Goal: Task Accomplishment & Management: Manage account settings

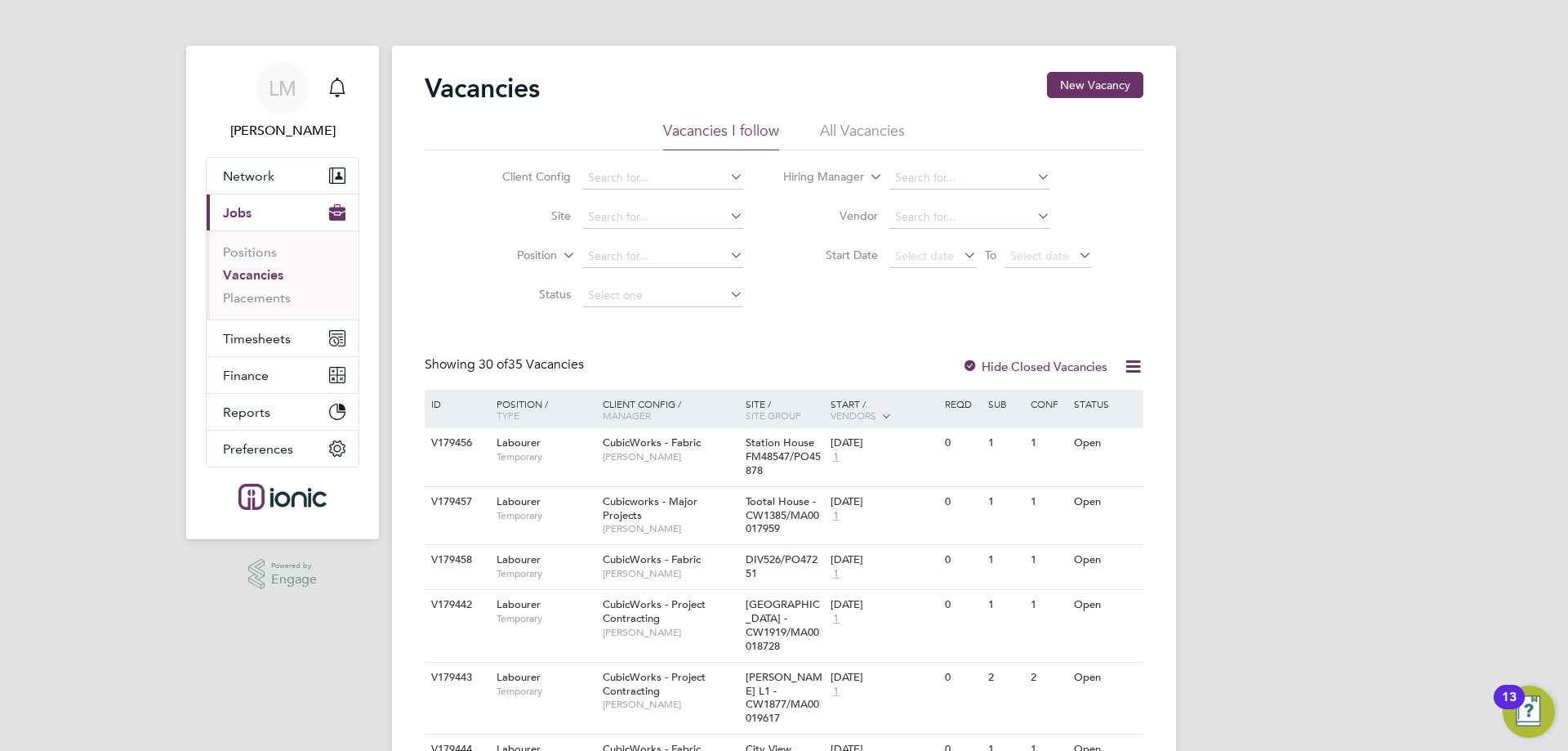
click at [266, 339] on span "Timesheets" at bounding box center [256, 339] width 68 height 16
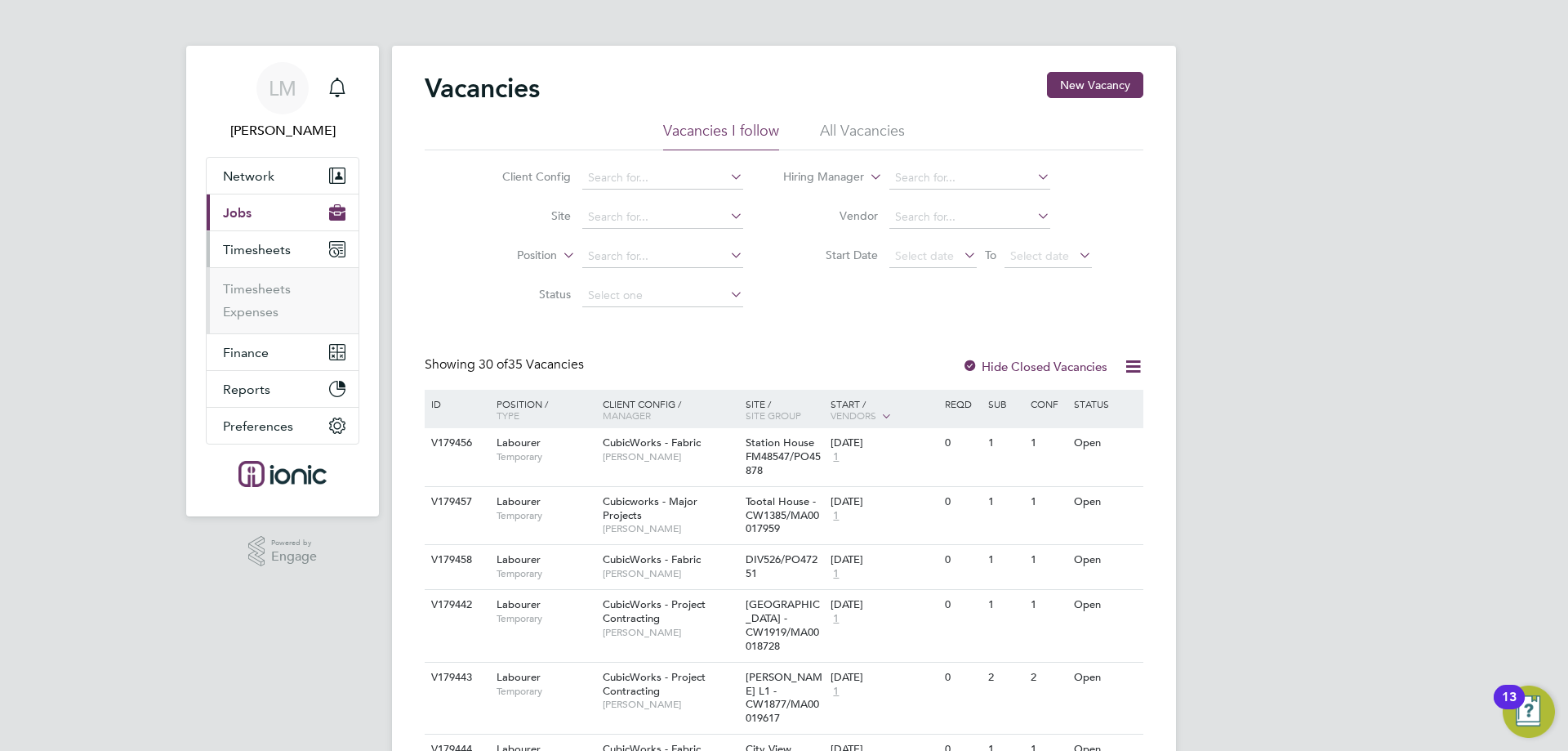
click at [268, 233] on button "Timesheets" at bounding box center [283, 249] width 152 height 36
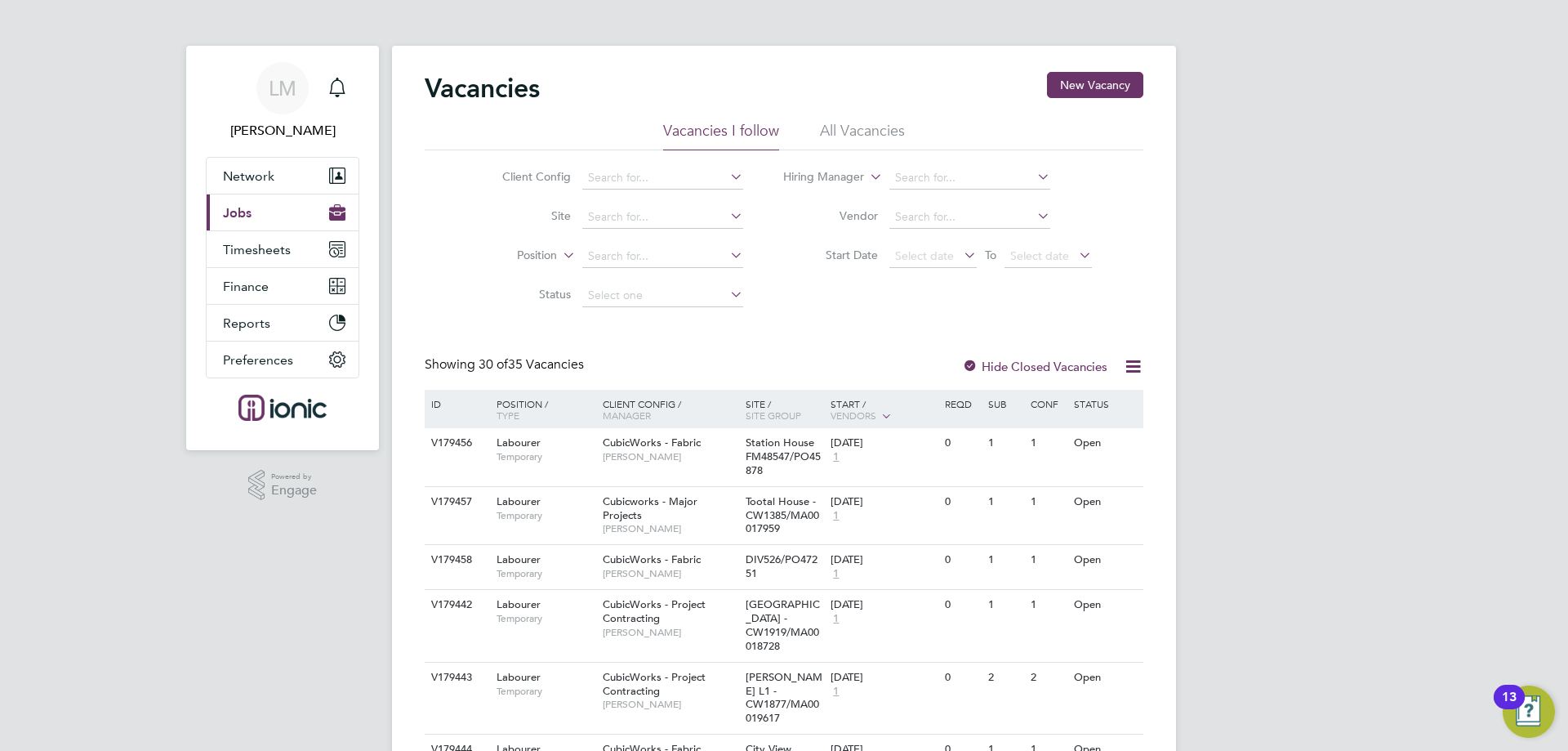
click at [269, 221] on button "Current page: Jobs" at bounding box center [283, 213] width 152 height 36
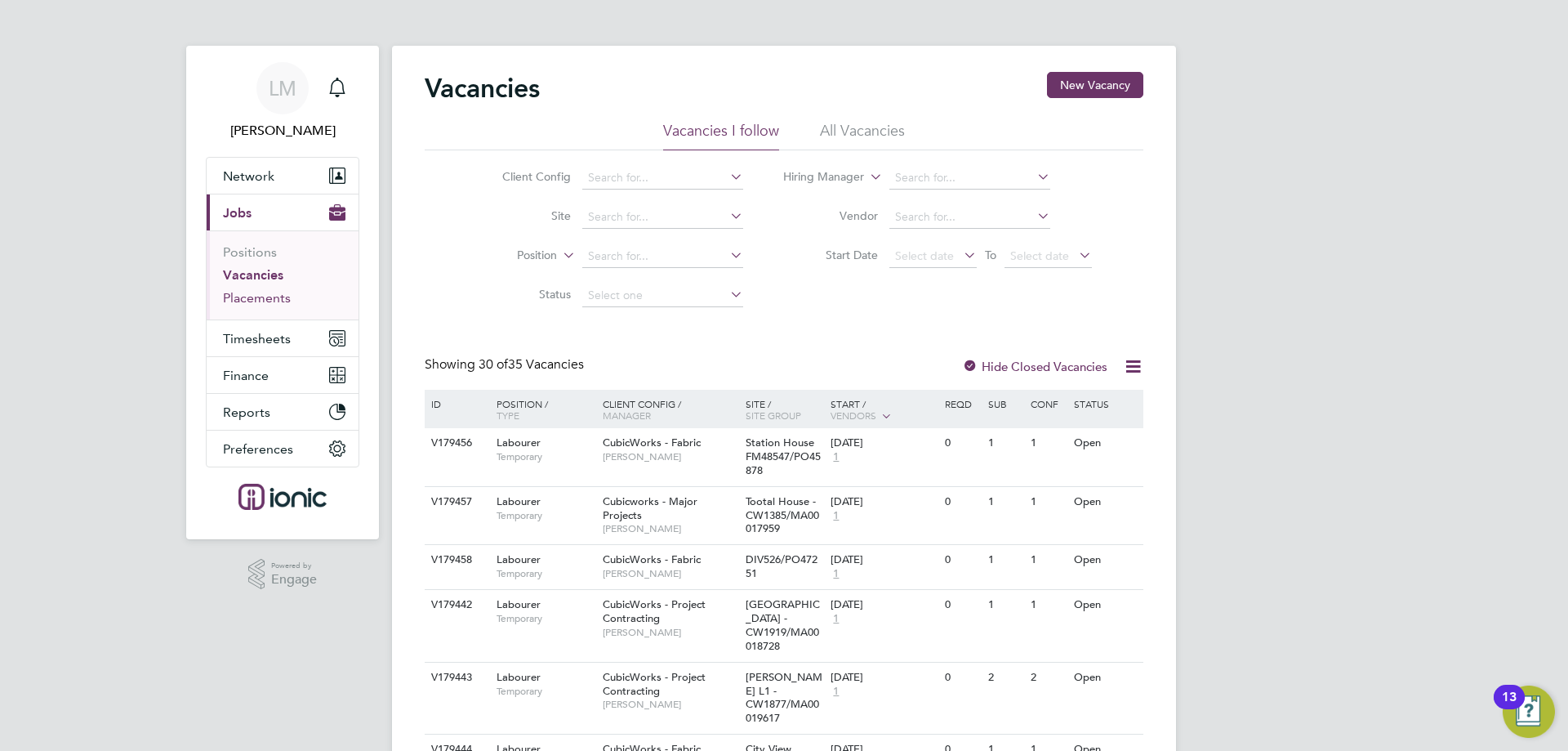
click at [255, 303] on link "Placements" at bounding box center [256, 297] width 68 height 16
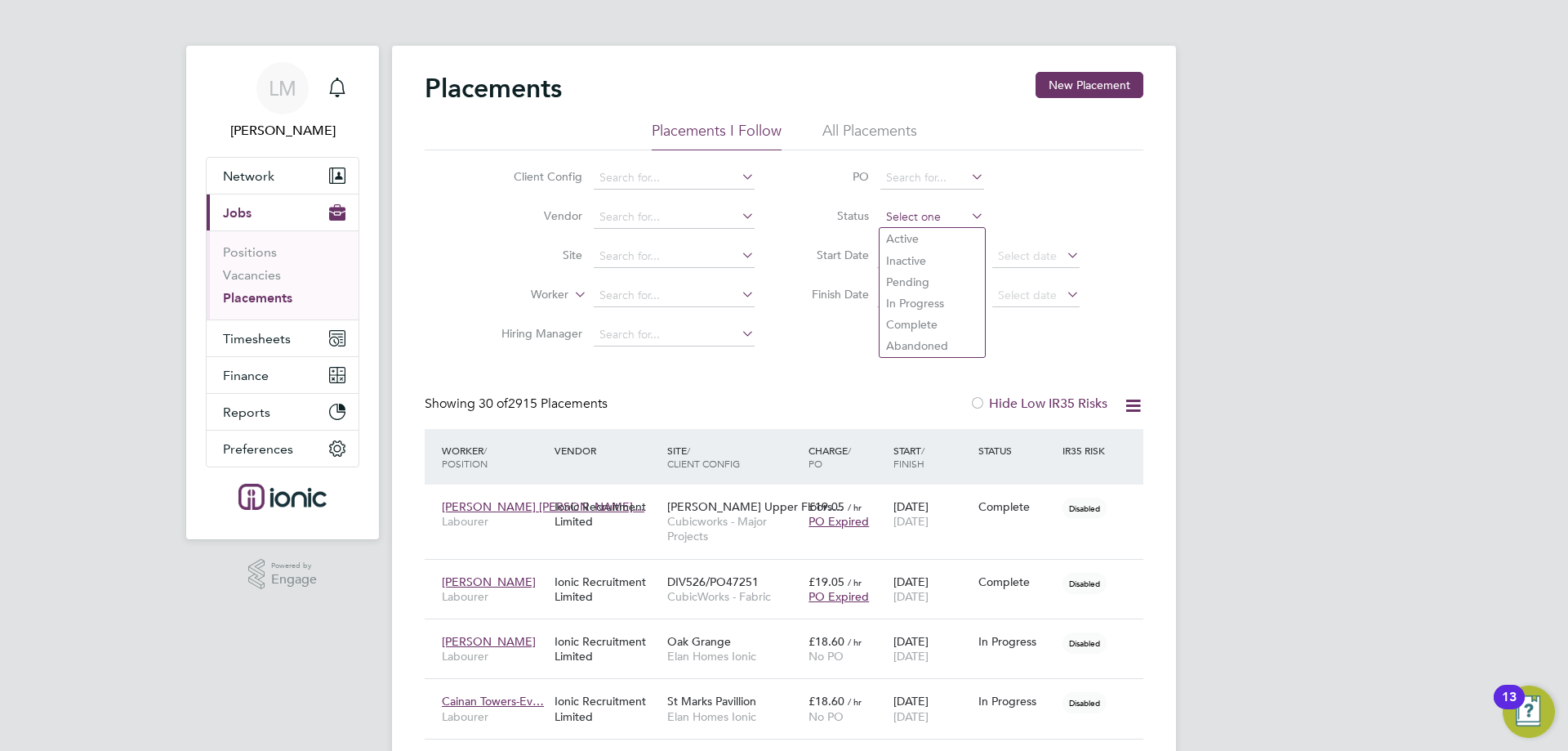
click at [911, 214] on input at bounding box center [932, 218] width 103 height 23
click at [935, 233] on li "Active" at bounding box center [932, 238] width 105 height 21
type input "Active"
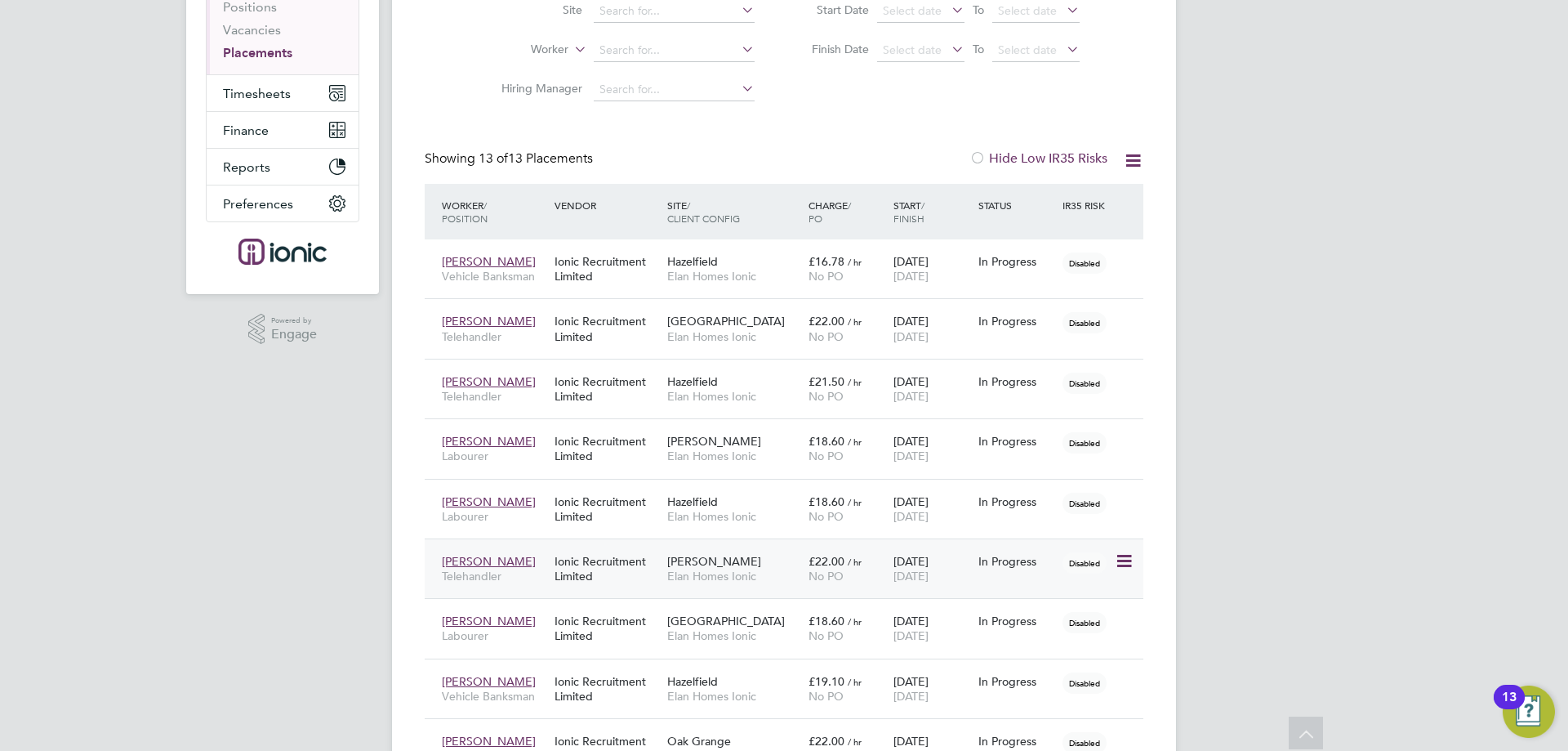
click at [1124, 562] on icon at bounding box center [1123, 561] width 16 height 20
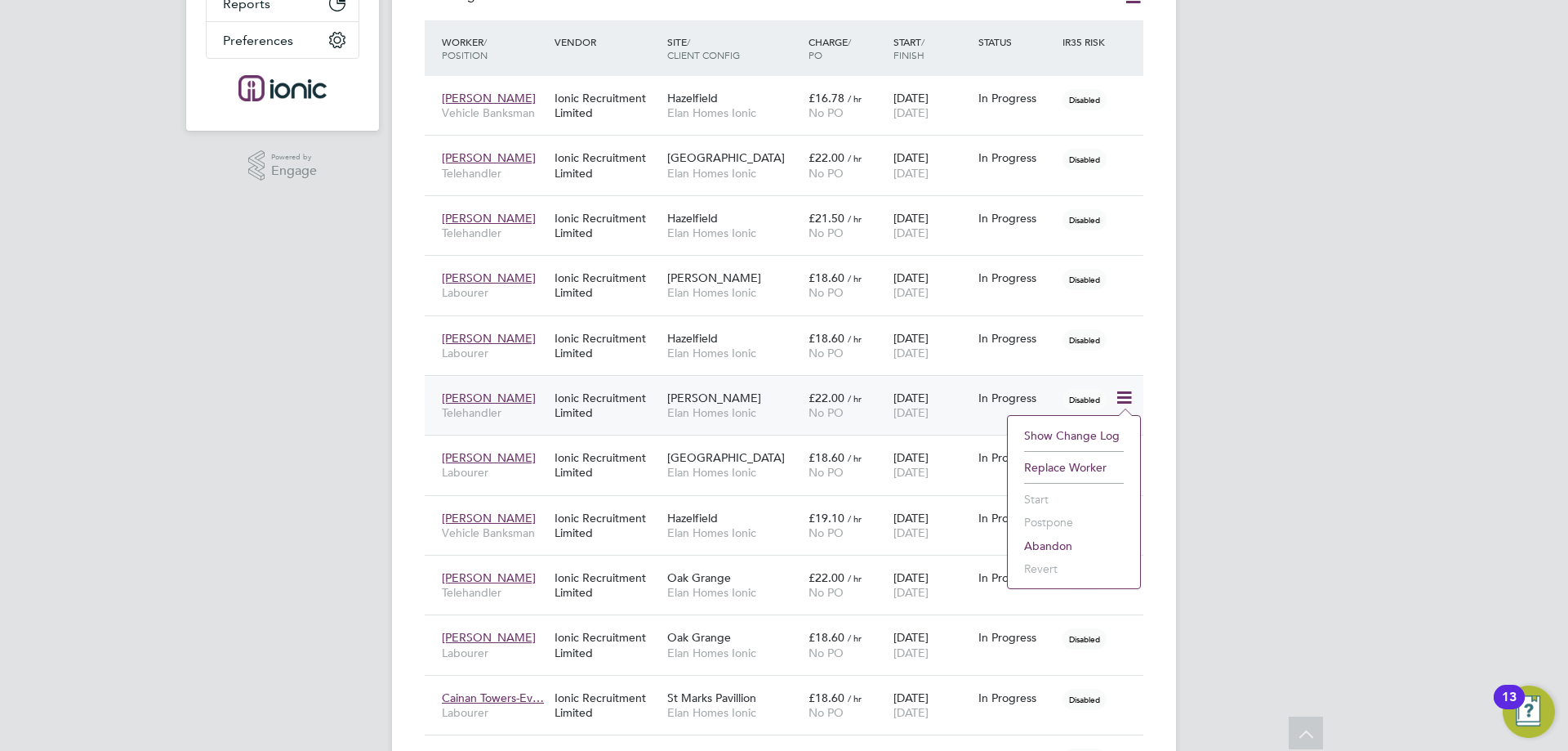
click at [690, 404] on div "[PERSON_NAME] Elan Homes Ionic" at bounding box center [733, 405] width 141 height 46
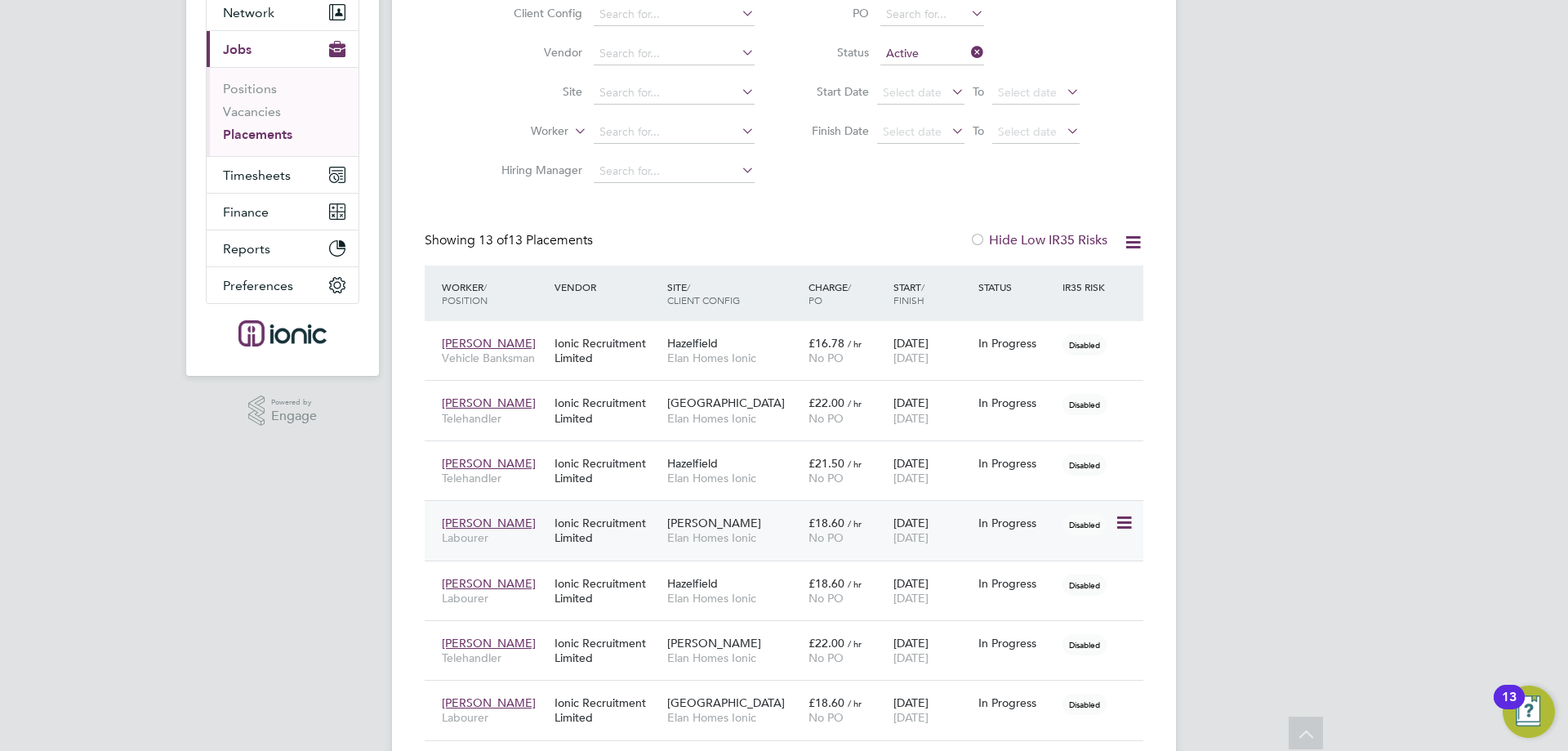
scroll to position [0, 0]
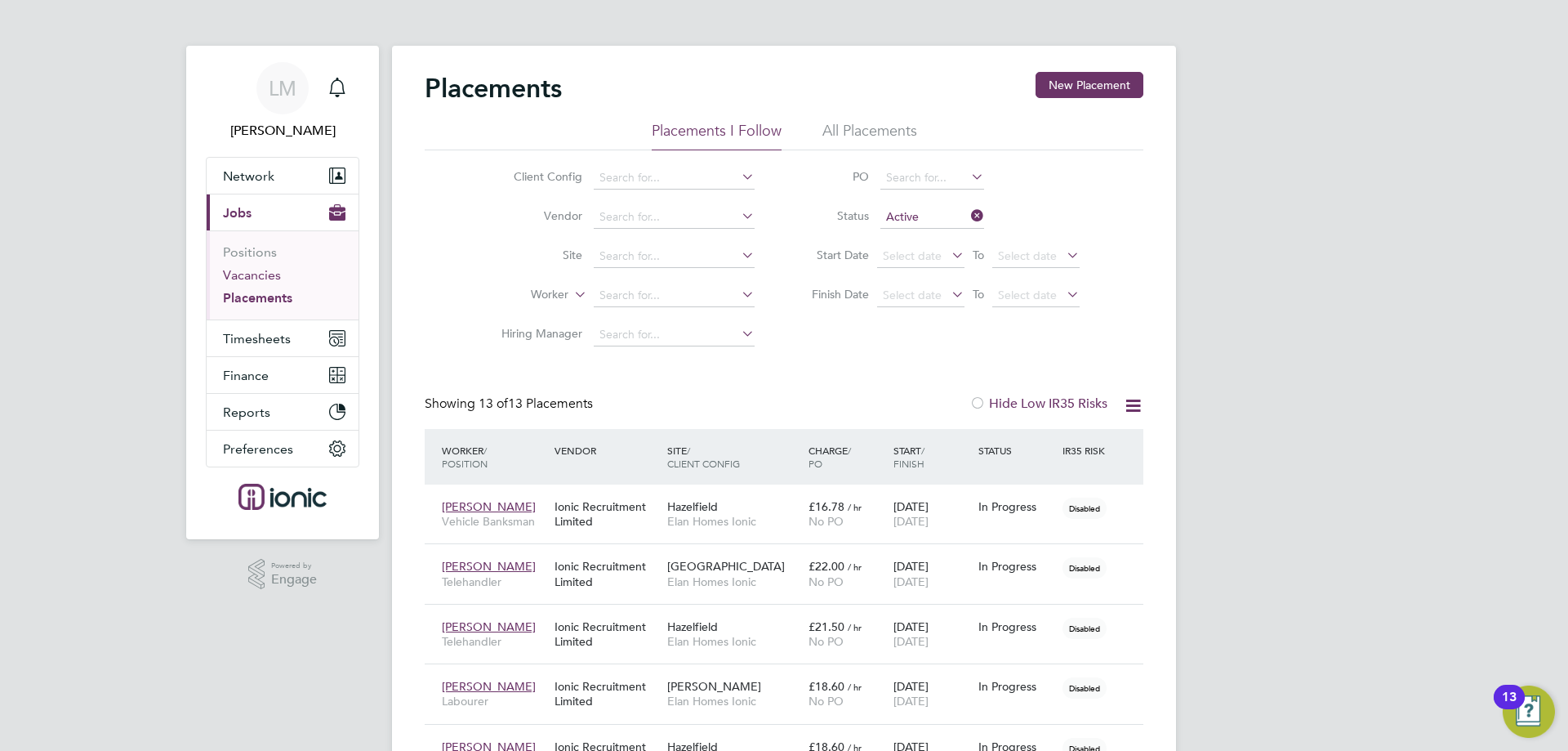
click at [270, 273] on link "Vacancies" at bounding box center [251, 274] width 58 height 16
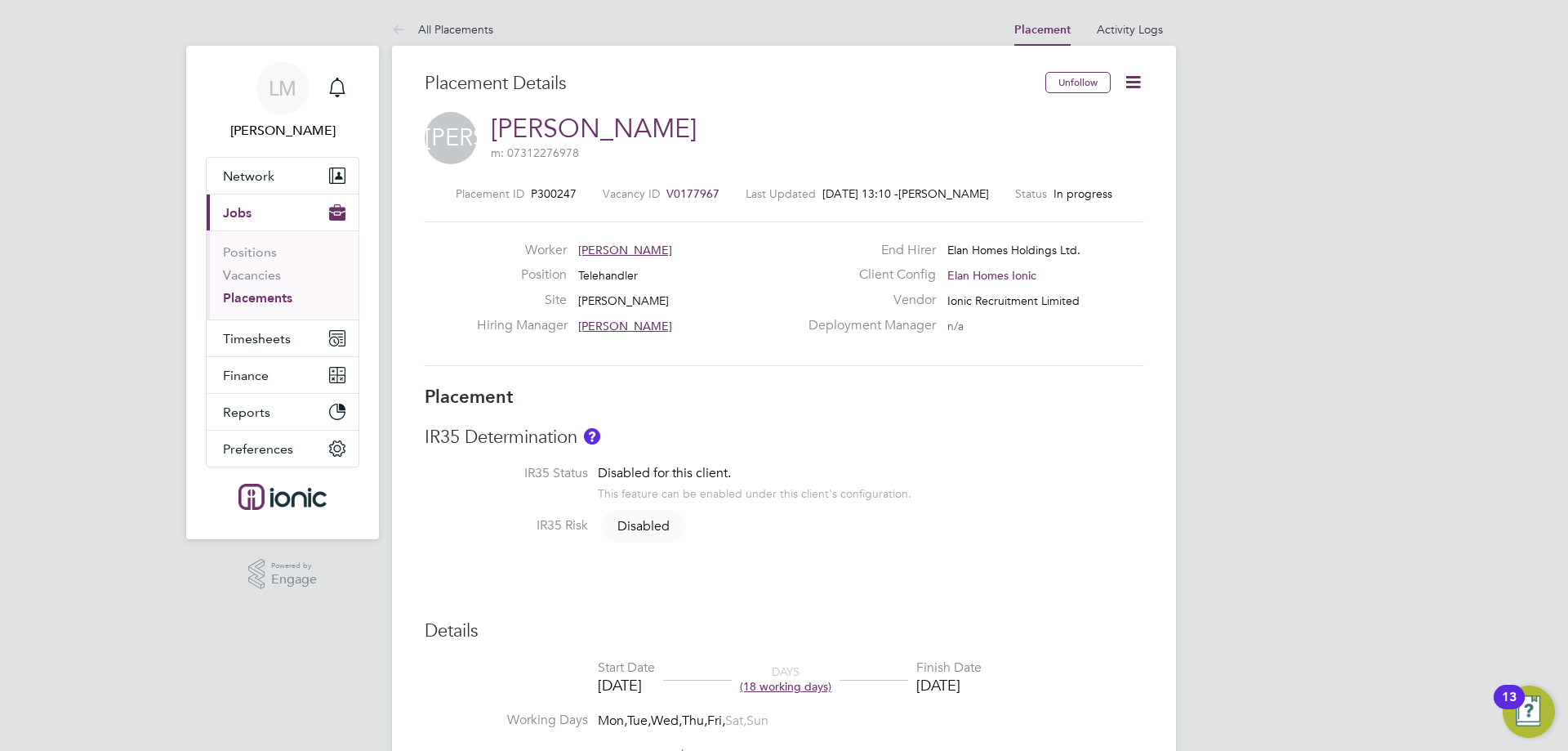
click at [1133, 78] on icon at bounding box center [1133, 82] width 21 height 21
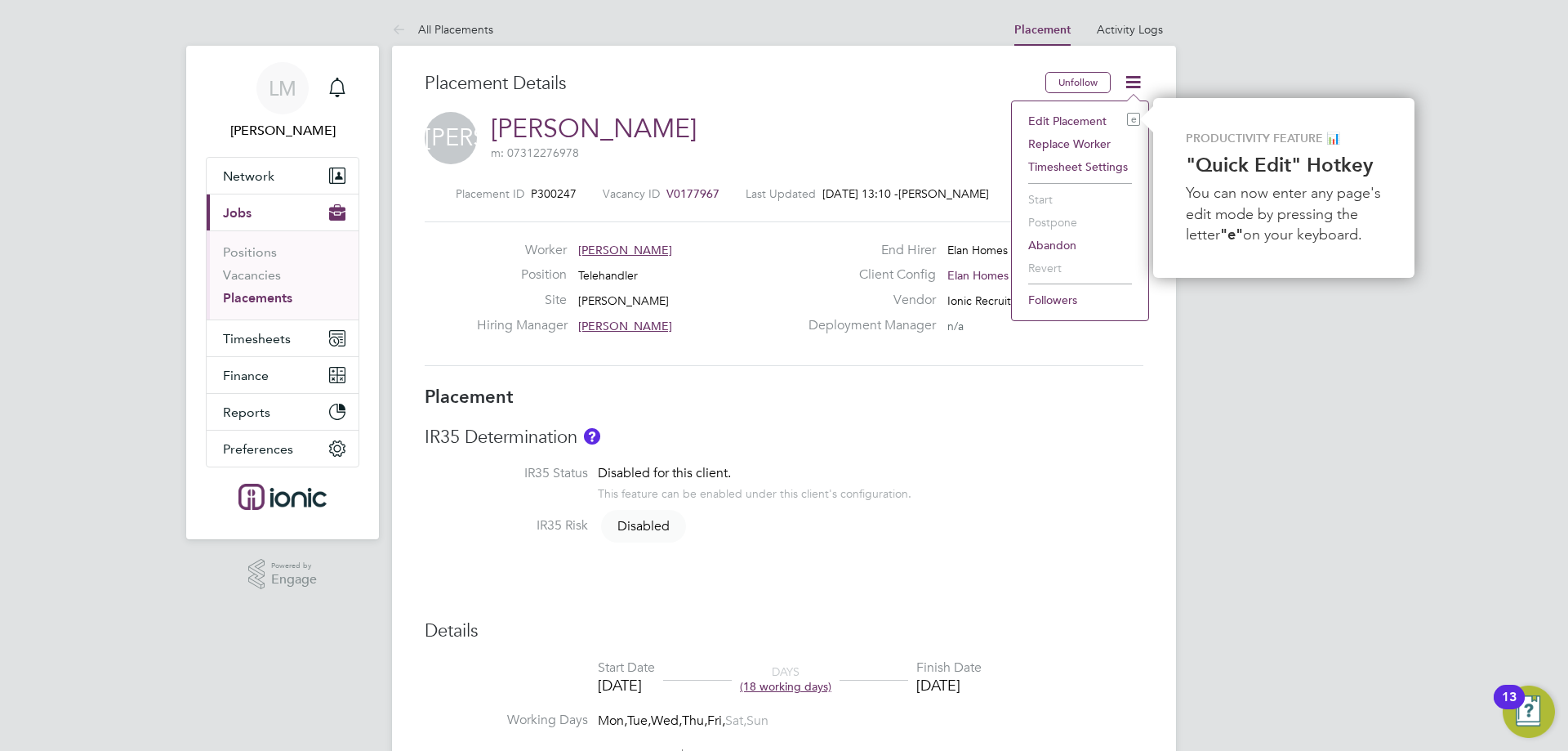
click at [1090, 117] on li "Edit Placement e" at bounding box center [1080, 121] width 120 height 23
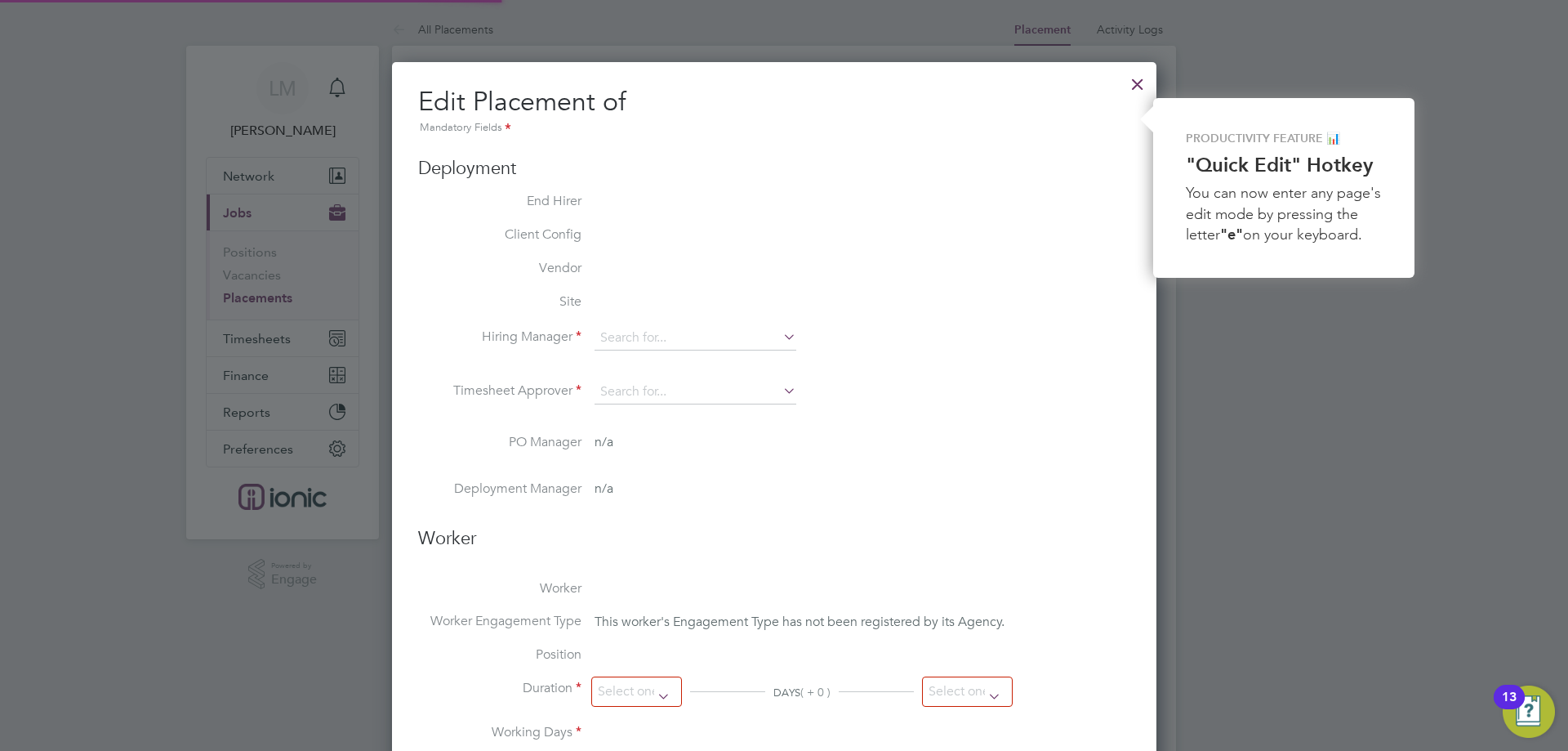
type input "[PERSON_NAME]"
type input "[DATE]"
type input "07:30"
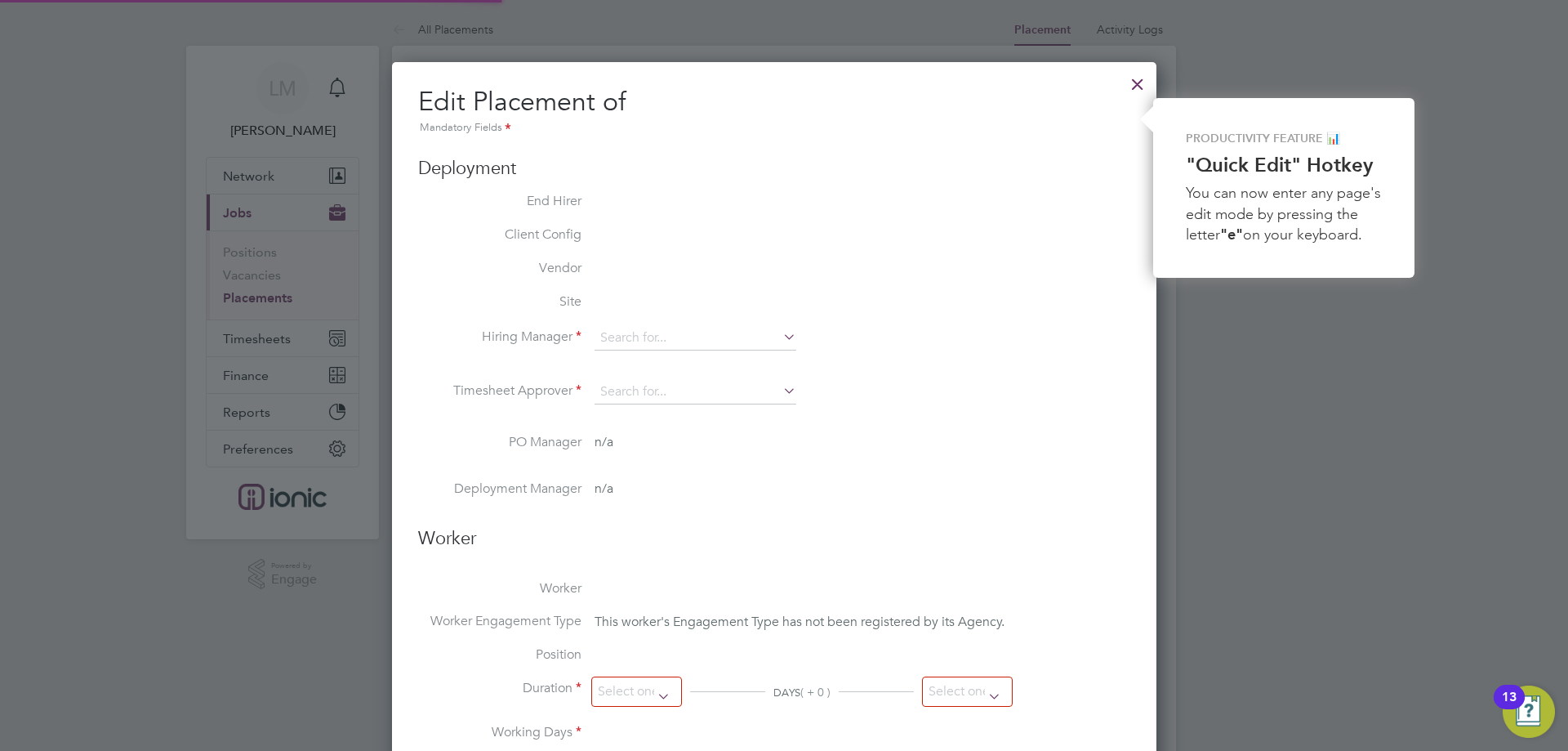
type input "18:00"
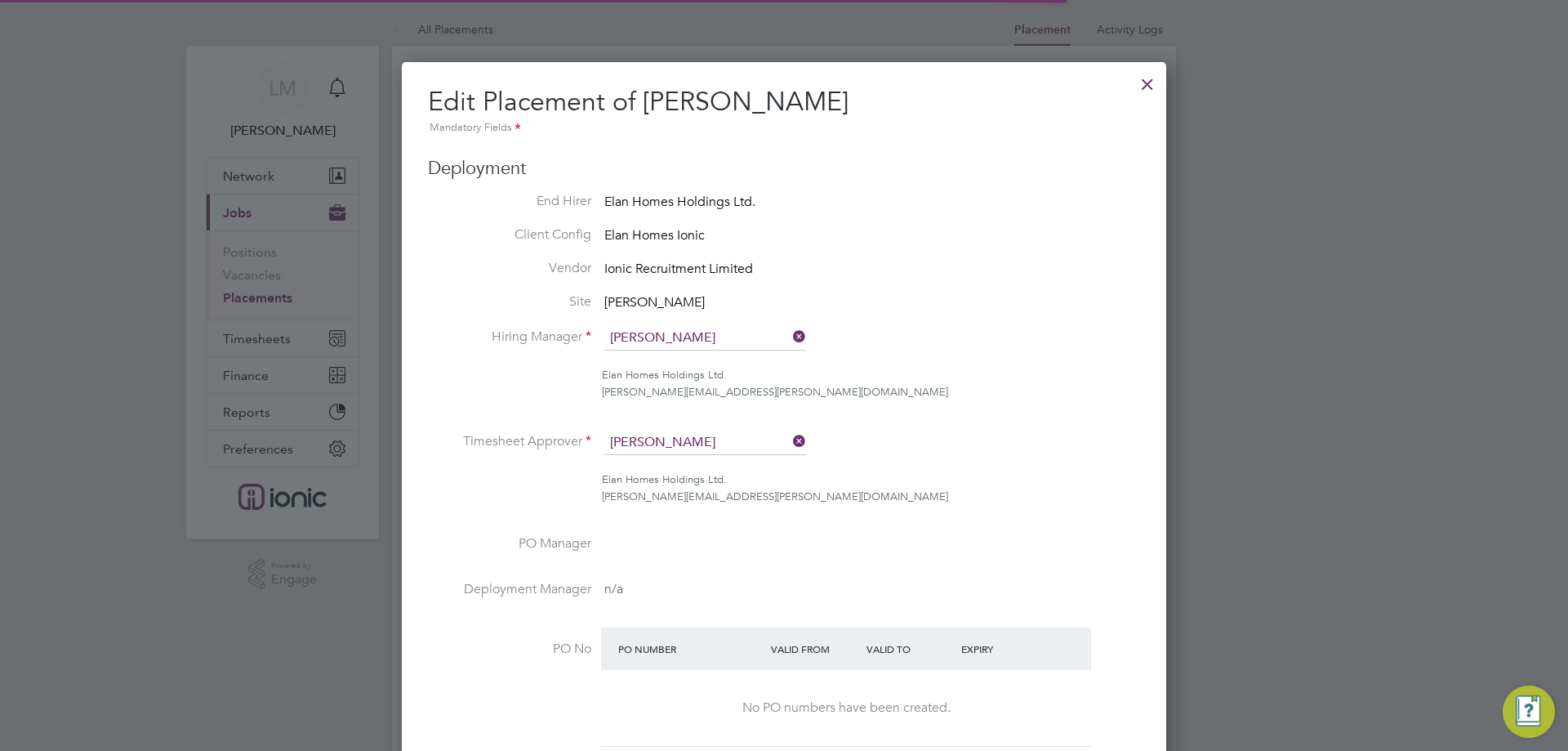
scroll to position [8, 8]
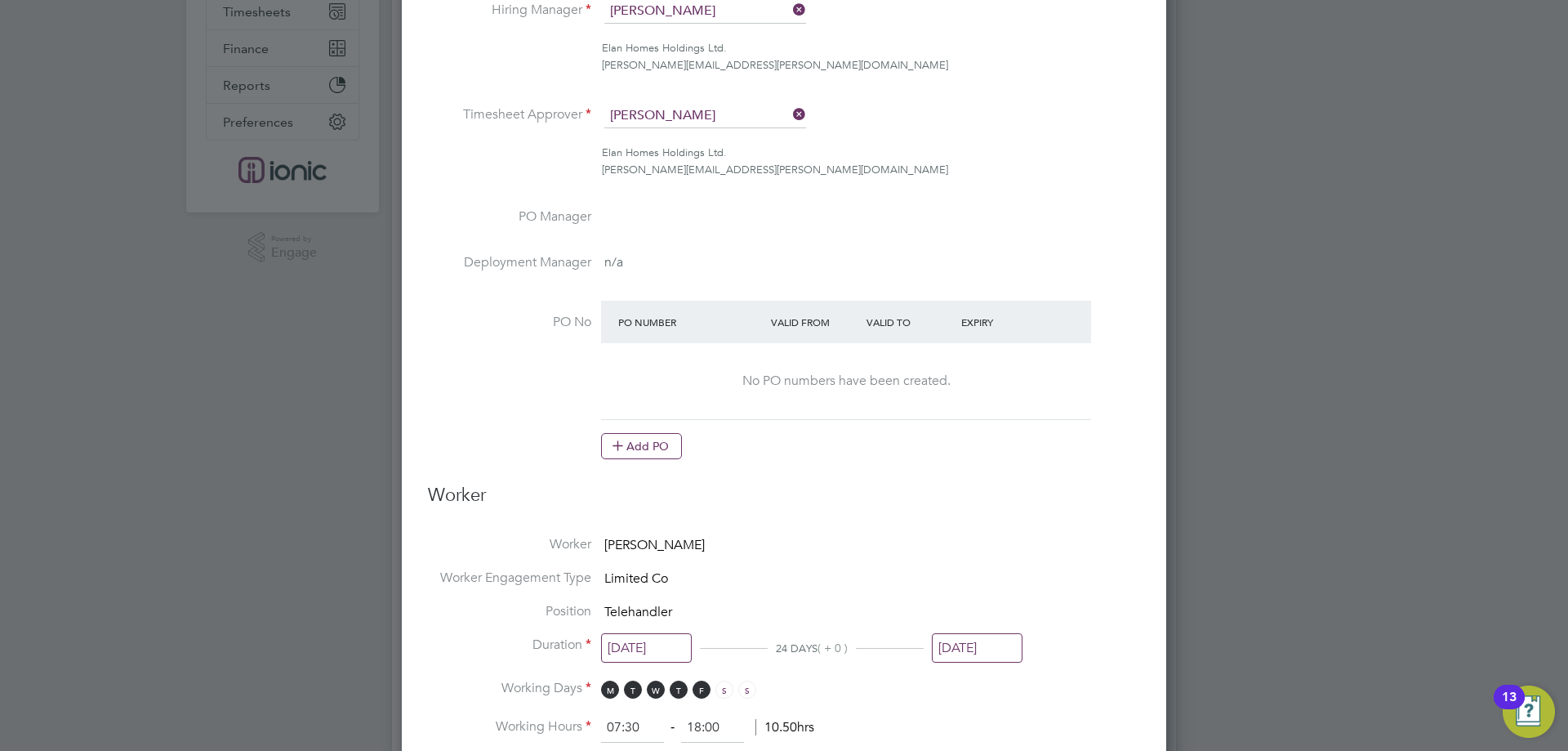
click at [986, 652] on input "[DATE]" at bounding box center [977, 648] width 90 height 30
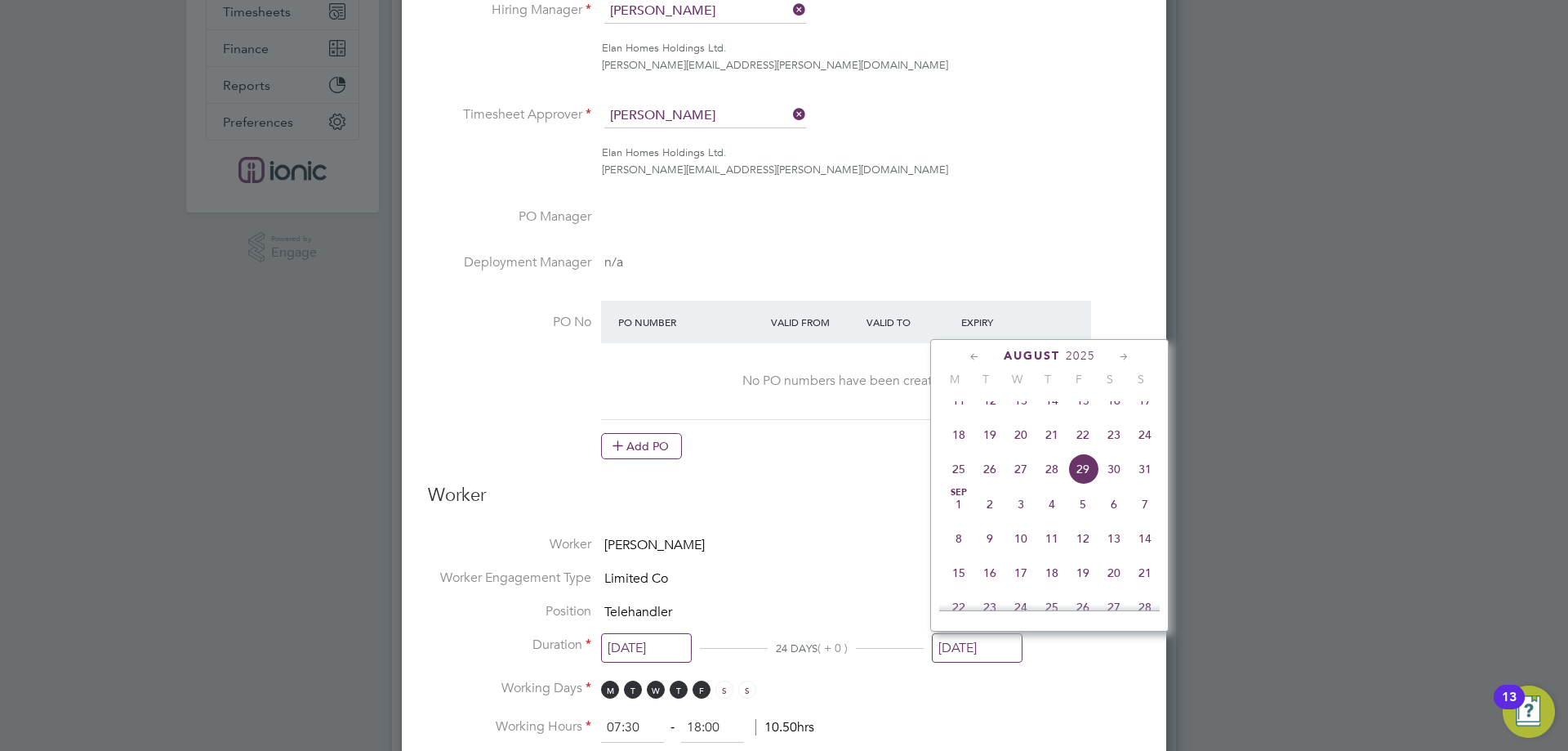
click at [1079, 447] on span "22" at bounding box center [1083, 435] width 31 height 31
type input "22 Aug 2025"
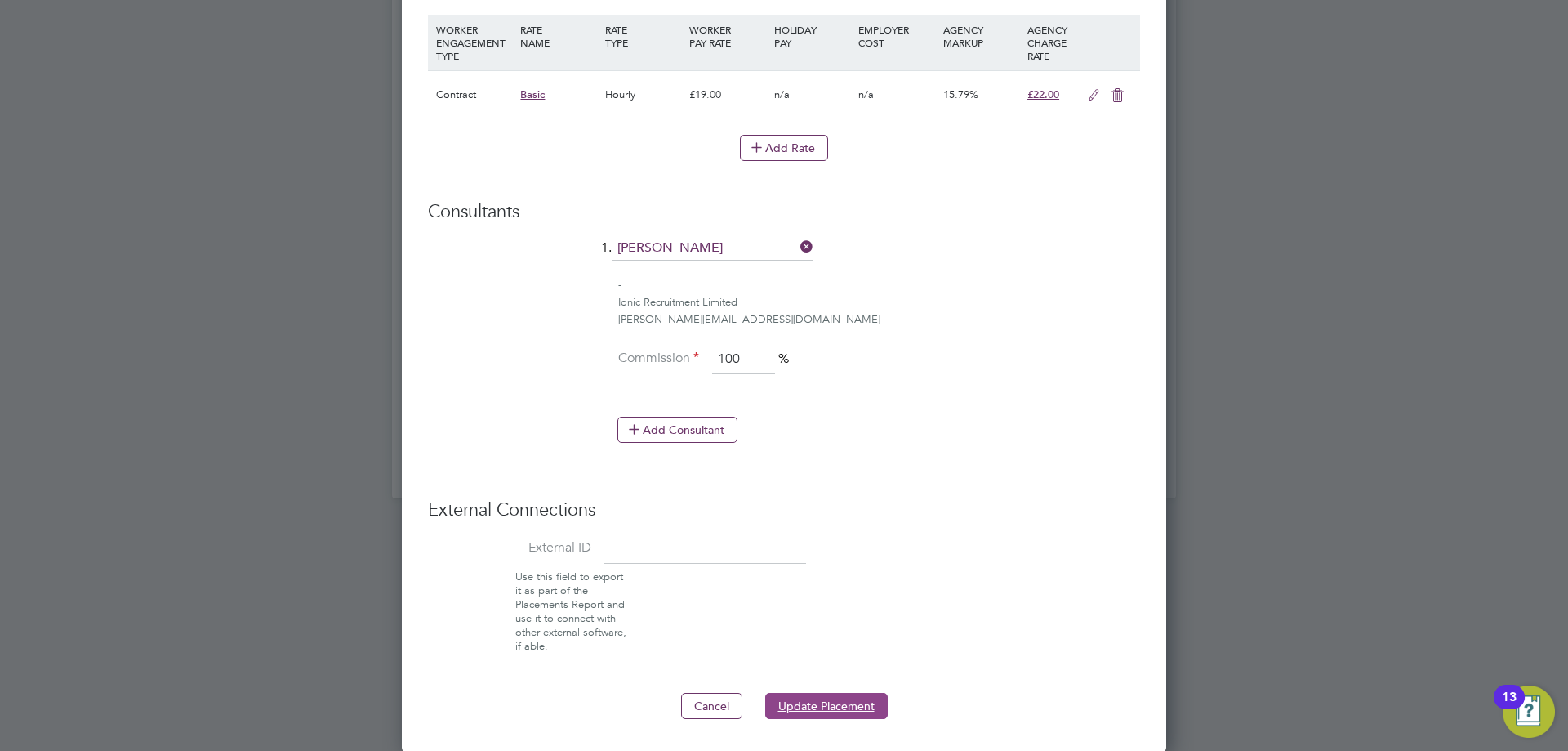
click at [803, 693] on button "Update Placement" at bounding box center [826, 706] width 122 height 26
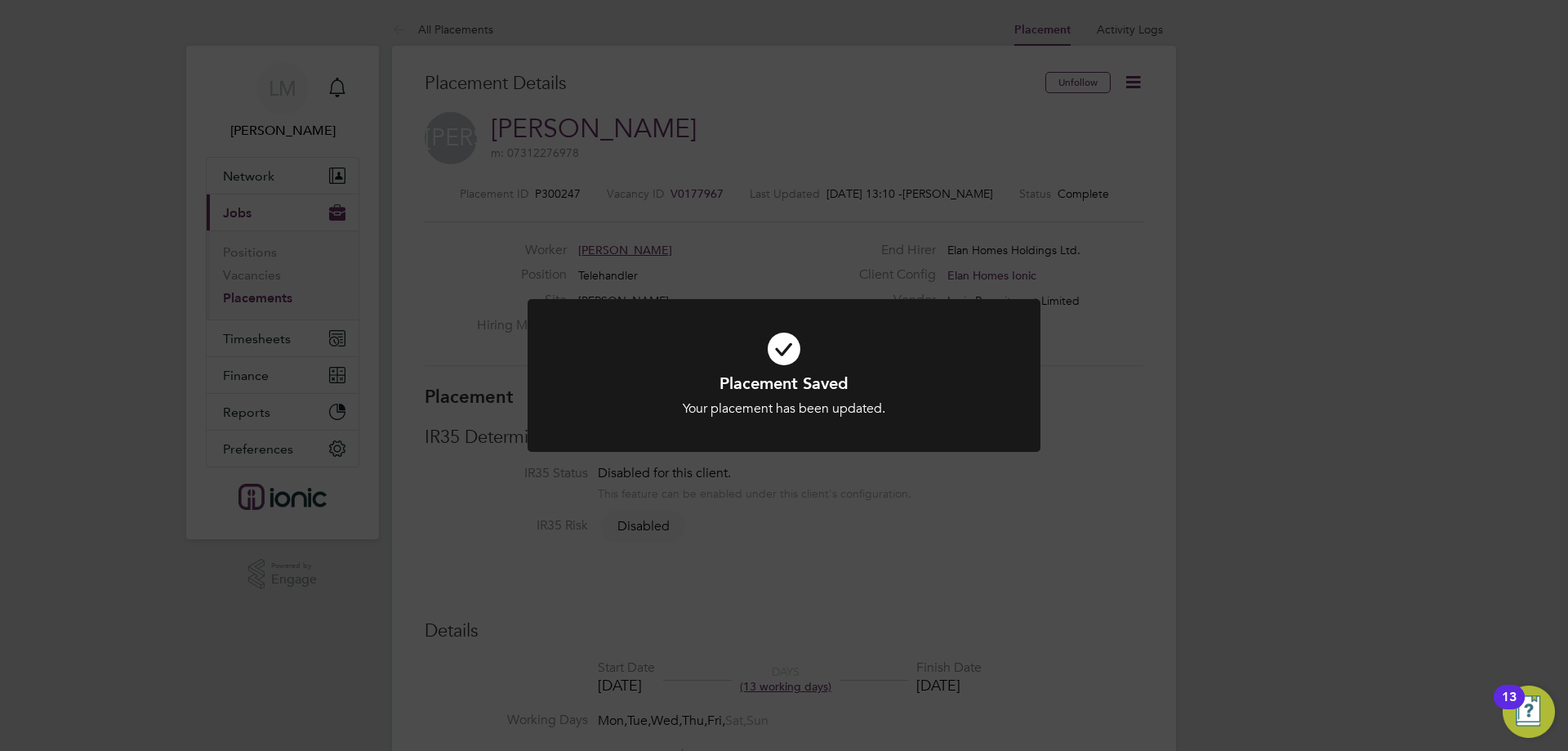
click at [782, 611] on div "Placement Saved Your placement has been updated. Cancel Okay" at bounding box center [784, 376] width 1568 height 751
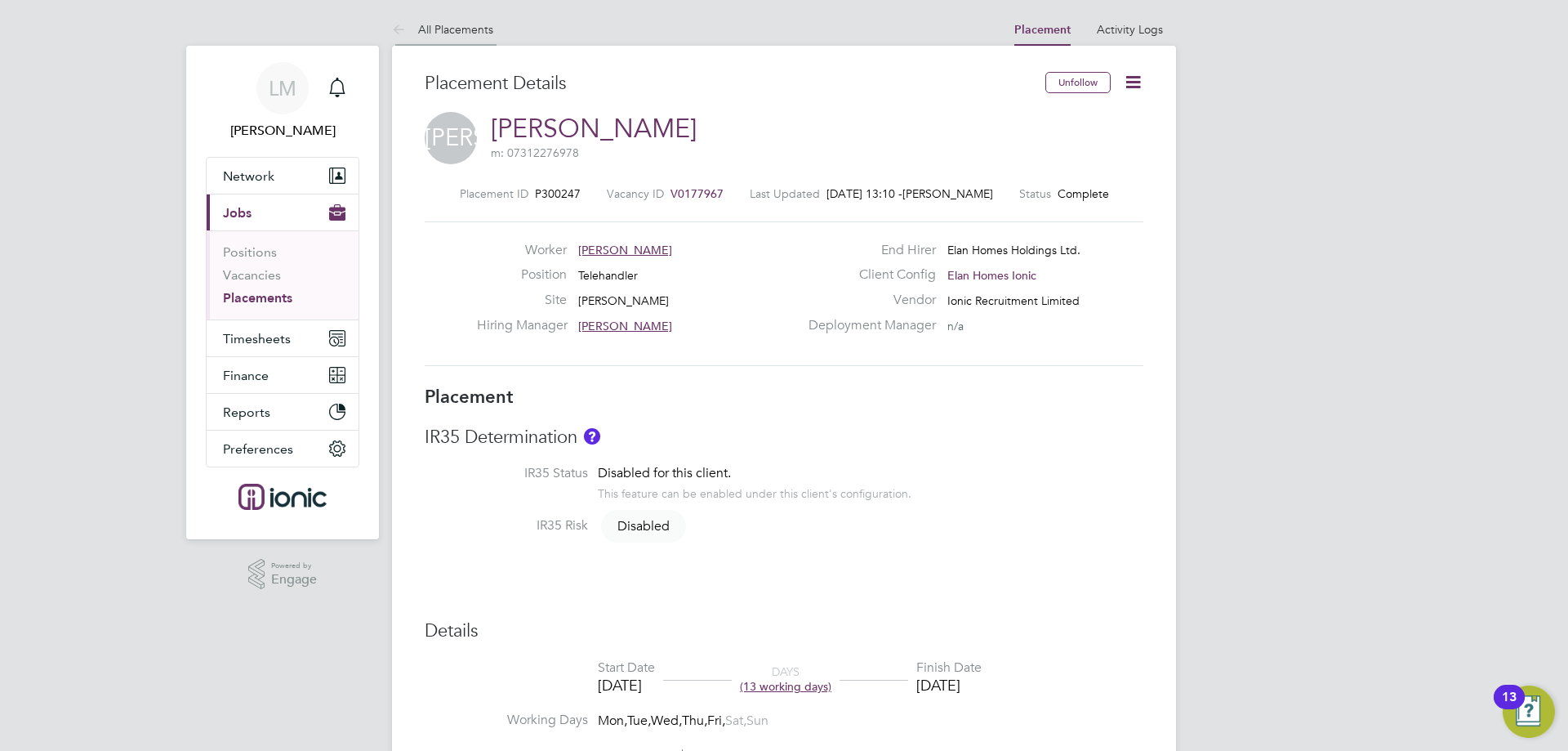
click at [454, 23] on link "All Placements" at bounding box center [442, 30] width 101 height 15
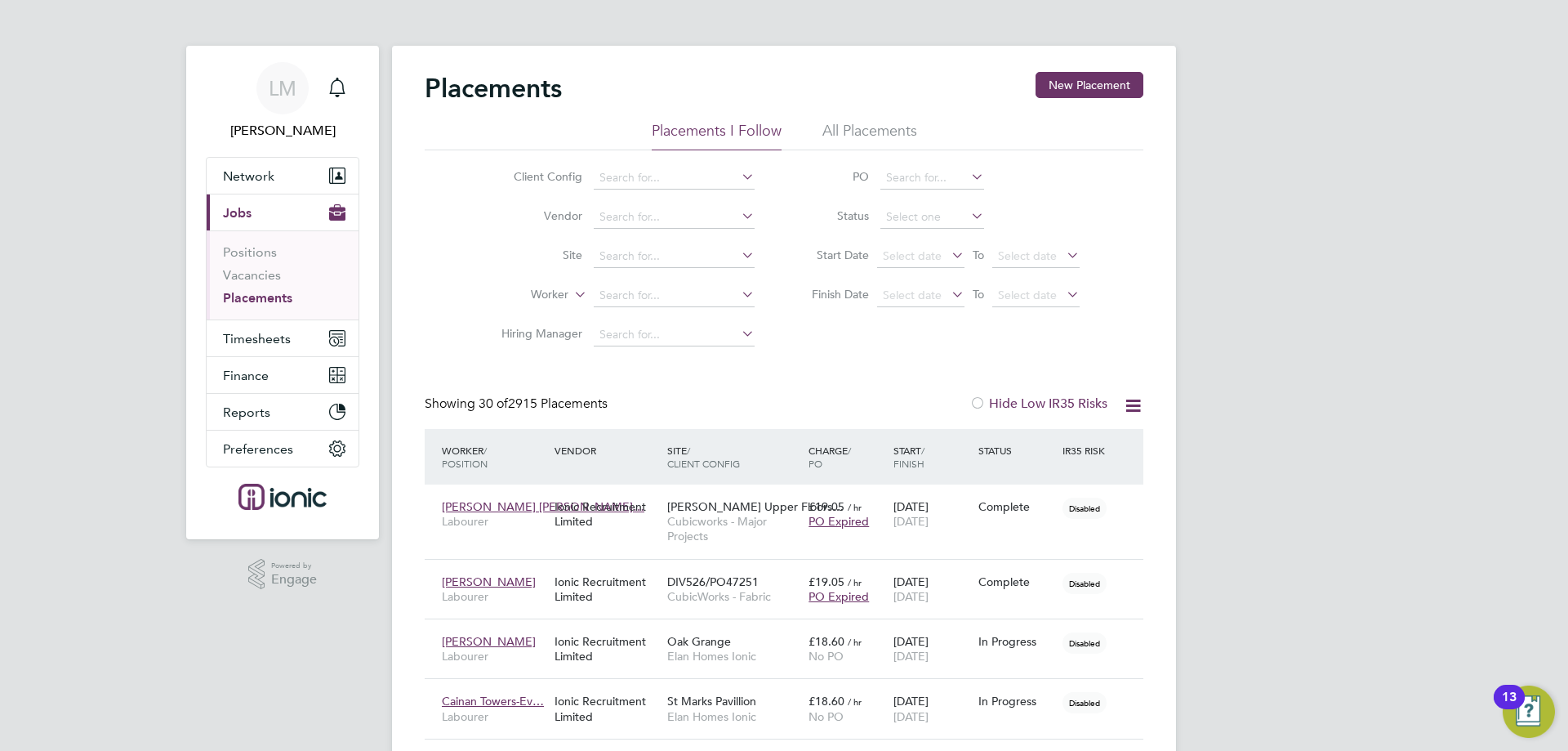
scroll to position [48, 113]
